Goal: Information Seeking & Learning: Learn about a topic

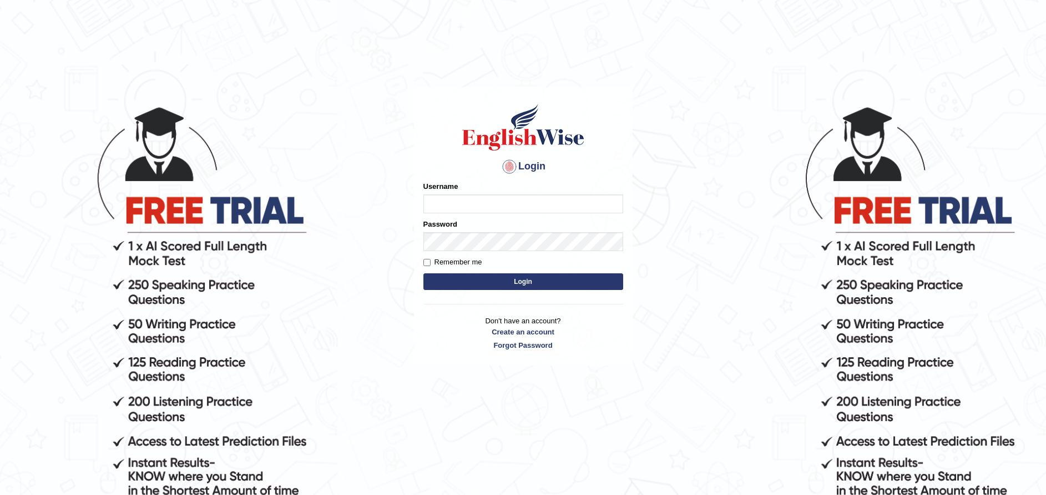
click at [502, 205] on input "Username" at bounding box center [524, 203] width 200 height 19
type input "ajaykiransomasi"
click at [424, 273] on button "Login" at bounding box center [524, 281] width 200 height 17
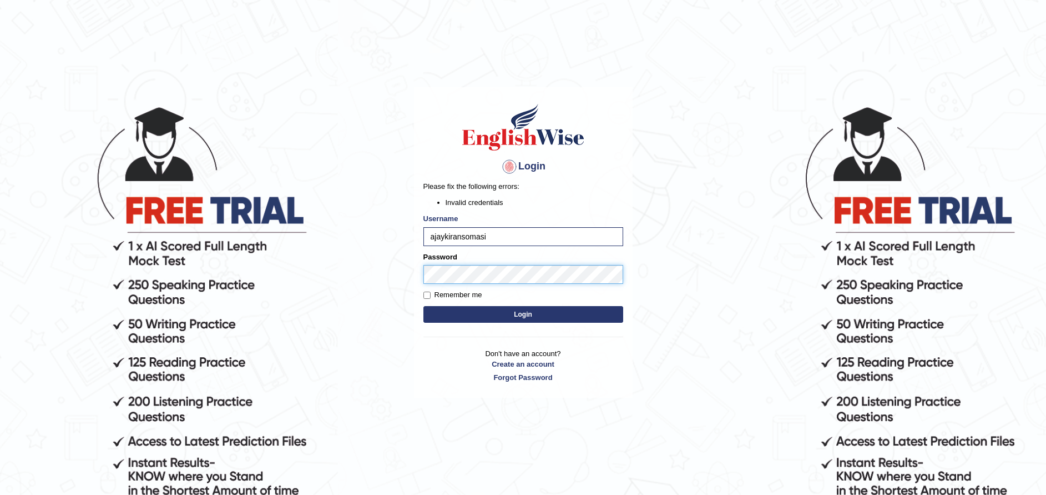
click at [424, 306] on button "Login" at bounding box center [524, 314] width 200 height 17
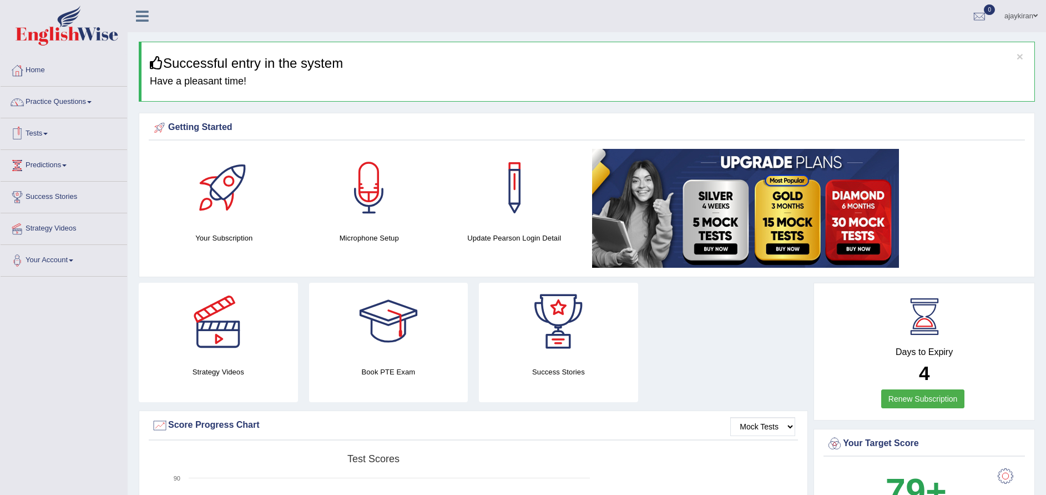
click at [48, 133] on span at bounding box center [45, 134] width 4 height 2
click at [54, 177] on link "Take Mock Test" at bounding box center [73, 179] width 104 height 20
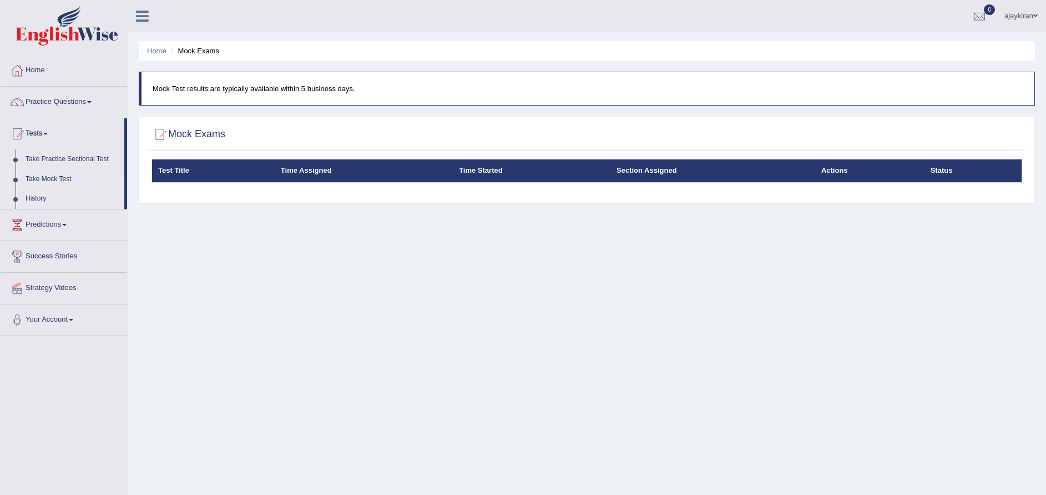
click at [37, 194] on link "History" at bounding box center [73, 199] width 104 height 20
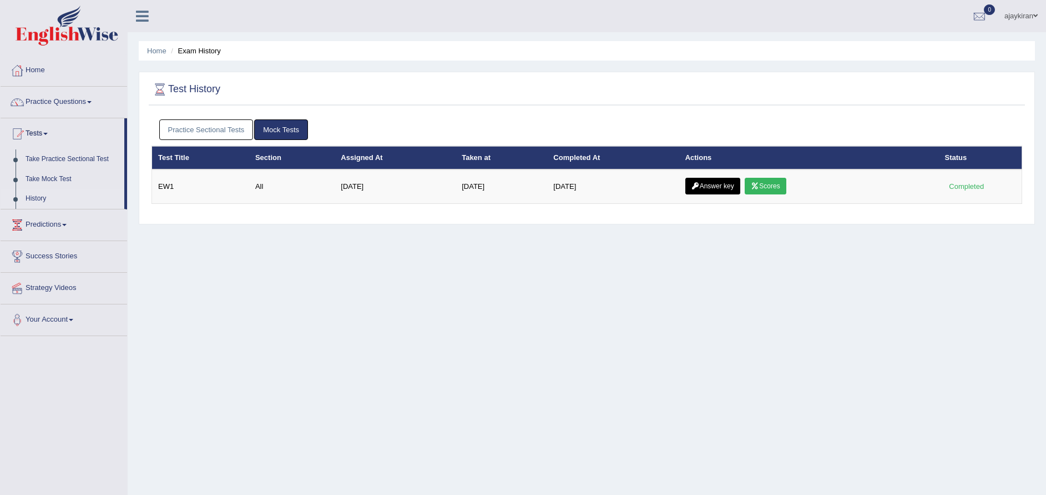
click at [221, 127] on link "Practice Sectional Tests" at bounding box center [206, 129] width 94 height 21
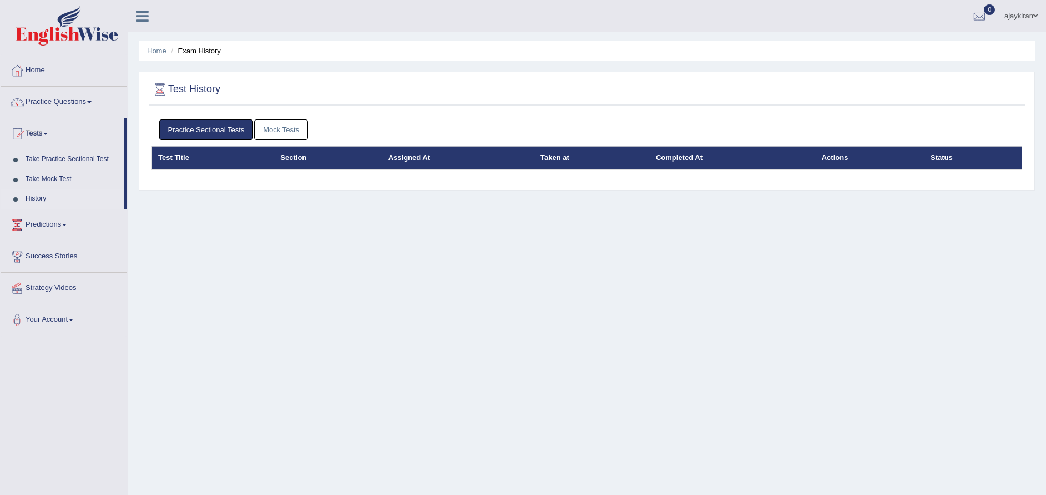
click at [268, 132] on link "Mock Tests" at bounding box center [281, 129] width 54 height 21
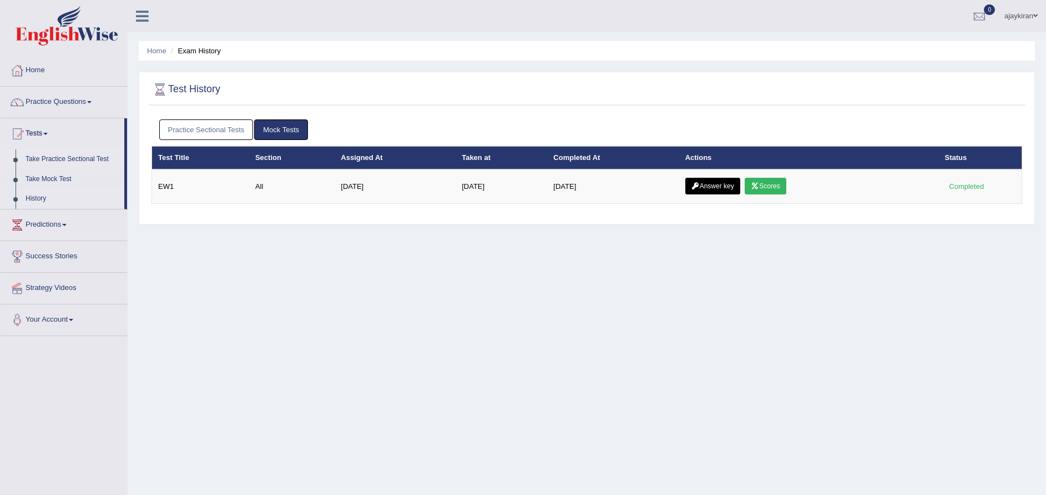
click at [82, 155] on link "Take Practice Sectional Test" at bounding box center [73, 159] width 104 height 20
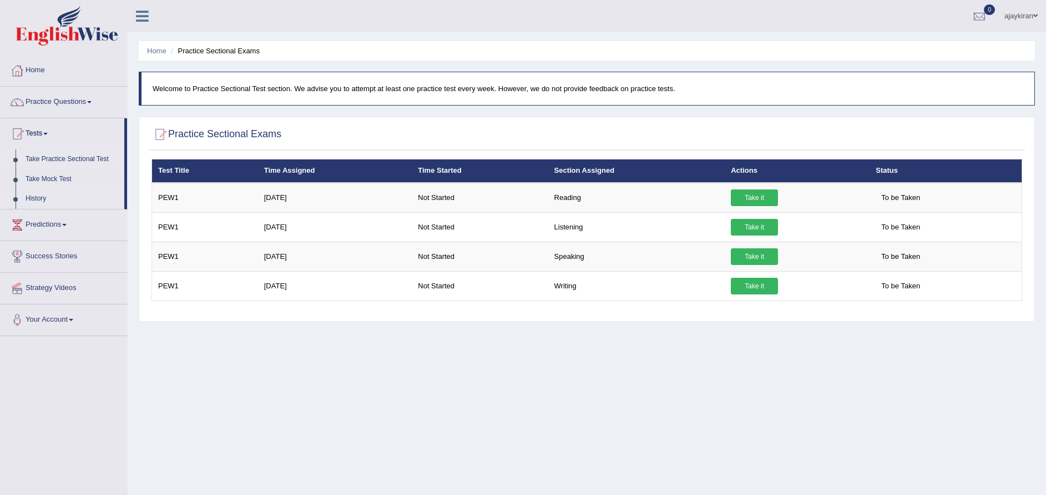
click at [41, 198] on link "History" at bounding box center [73, 199] width 104 height 20
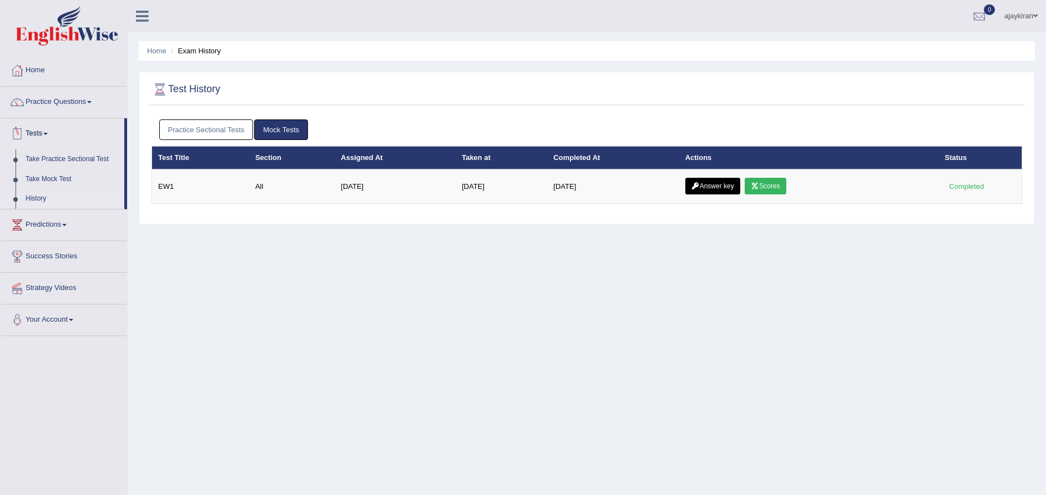
click at [47, 134] on span at bounding box center [45, 134] width 4 height 2
click at [43, 61] on link "Home" at bounding box center [64, 69] width 127 height 28
